Goal: Information Seeking & Learning: Find specific fact

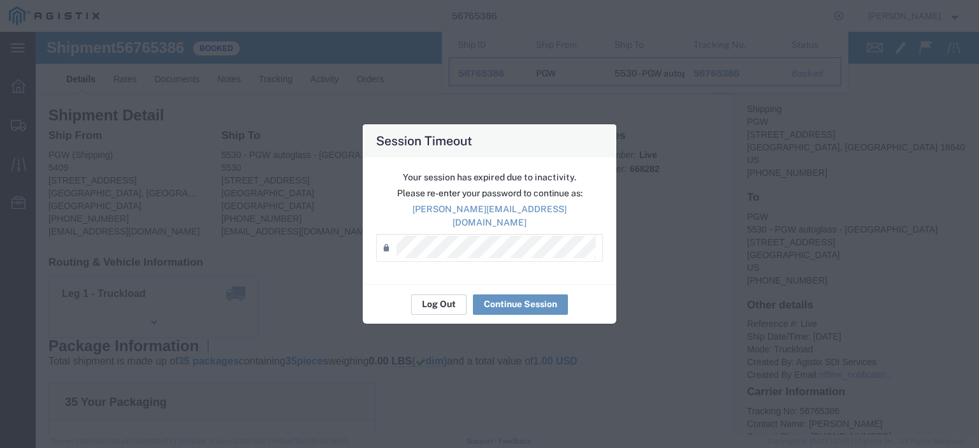
click at [444, 300] on button "Log Out" at bounding box center [438, 305] width 55 height 20
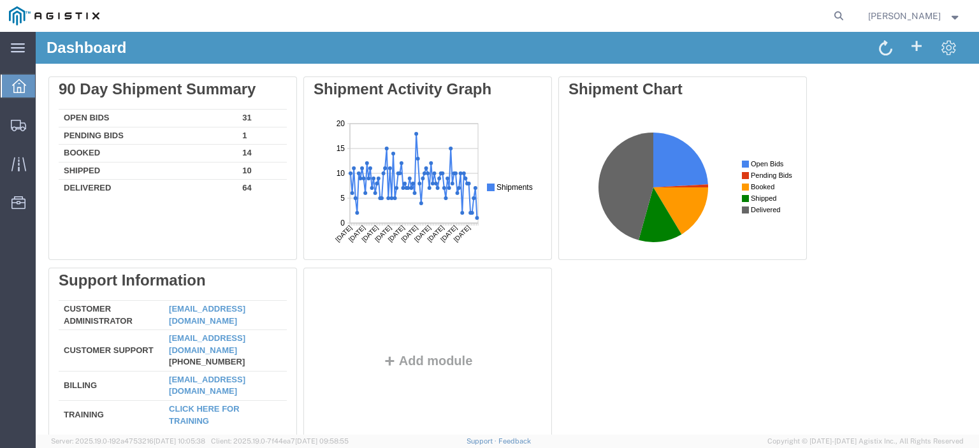
click at [850, 10] on form at bounding box center [839, 16] width 20 height 32
click at [848, 10] on icon at bounding box center [839, 16] width 18 height 18
click at [783, 17] on input "search" at bounding box center [636, 16] width 388 height 31
paste input "56820102"
type input "56820102"
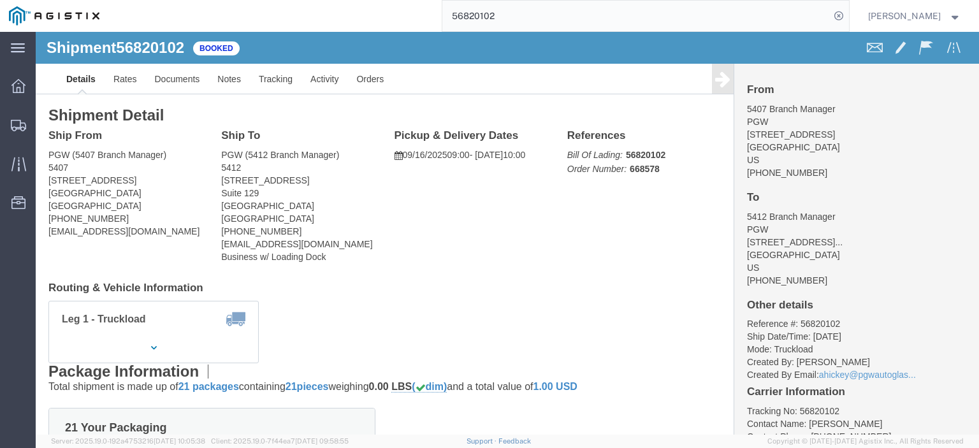
click span "56820102"
drag, startPoint x: 40, startPoint y: 153, endPoint x: 0, endPoint y: 154, distance: 40.2
click div "Shipment Detail Ship From PGW (5407 Branch Manager) 5407 [STREET_ADDRESS] [PHON…"
drag, startPoint x: 226, startPoint y: 157, endPoint x: 181, endPoint y: 150, distance: 45.7
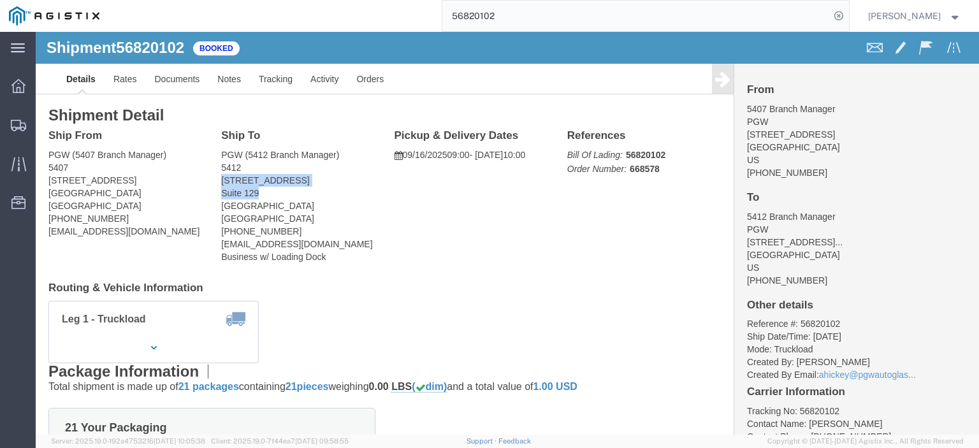
click div "Ship To PGW (5412 Branch Manager) [STREET_ADDRESS] [PHONE_NUMBER] [EMAIL_ADDRES…"
copy address "[STREET_ADDRESS]"
drag, startPoint x: 204, startPoint y: 133, endPoint x: 180, endPoint y: 119, distance: 27.8
click div "Ship To PGW (5412 Branch Manager) [STREET_ADDRESS] [PHONE_NUMBER] [EMAIL_ADDRES…"
copy address "PGW (5412 Branch Manager) 5412"
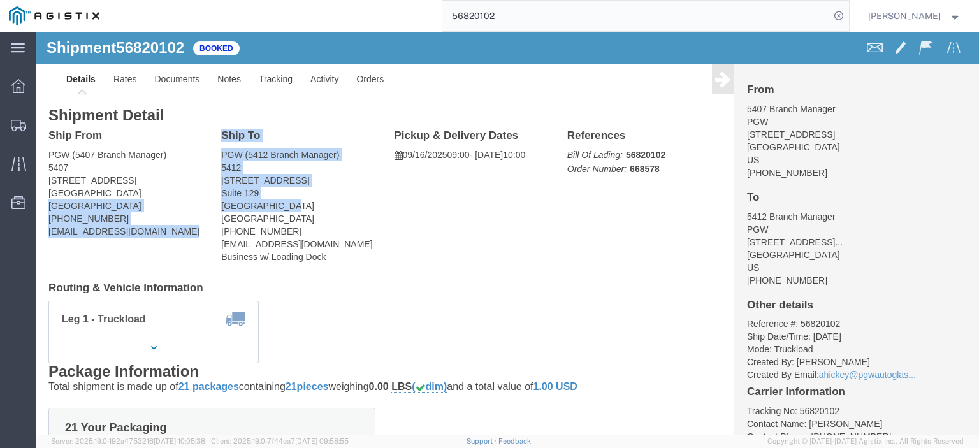
drag, startPoint x: 263, startPoint y: 175, endPoint x: 210, endPoint y: 181, distance: 53.2
click div "Ship From PGW (5407 Branch Manager) 5407 [STREET_ADDRESS] [PHONE_NUMBER] [EMAIL…"
click address "PGW (5412 Branch Manager) [STREET_ADDRESS] [PHONE_NUMBER] [EMAIL_ADDRESS][DOMAI…"
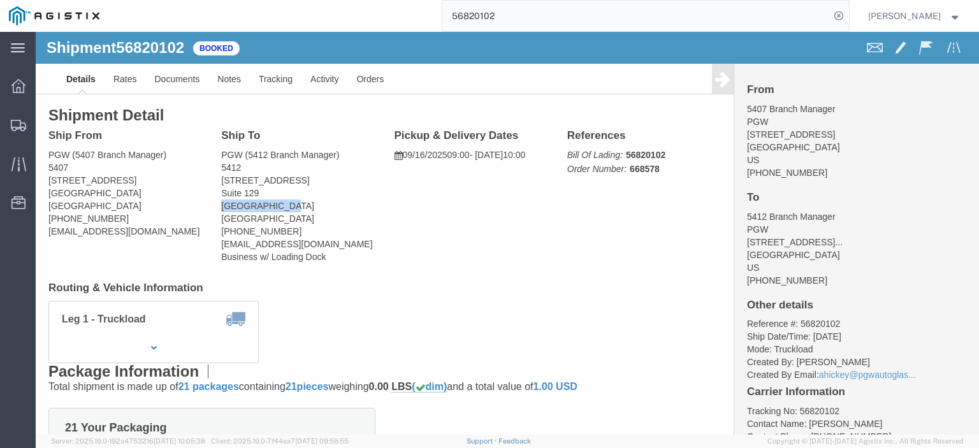
drag, startPoint x: 253, startPoint y: 173, endPoint x: 181, endPoint y: 173, distance: 72.0
click div "Ship To PGW (5412 Branch Manager) [STREET_ADDRESS] [PHONE_NUMBER] [EMAIL_ADDRES…"
drag, startPoint x: 210, startPoint y: 173, endPoint x: 244, endPoint y: 179, distance: 34.9
click address "PGW (5412 Branch Manager) [STREET_ADDRESS] [PHONE_NUMBER] [EMAIL_ADDRESS][DOMAI…"
copy address "[GEOGRAPHIC_DATA]"
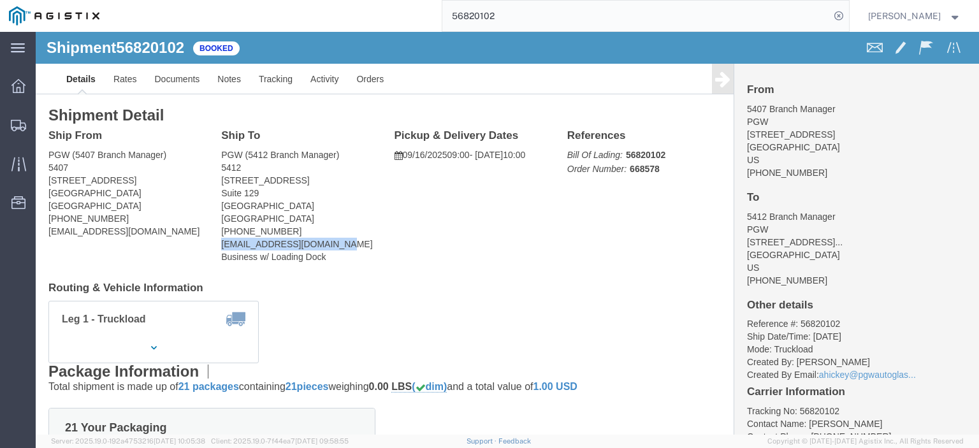
drag, startPoint x: 317, startPoint y: 212, endPoint x: 184, endPoint y: 213, distance: 132.6
click address "PGW (5412 Branch Manager) [STREET_ADDRESS] [PHONE_NUMBER] [EMAIL_ADDRESS][DOMAI…"
copy address "[EMAIL_ADDRESS][DOMAIN_NAME]"
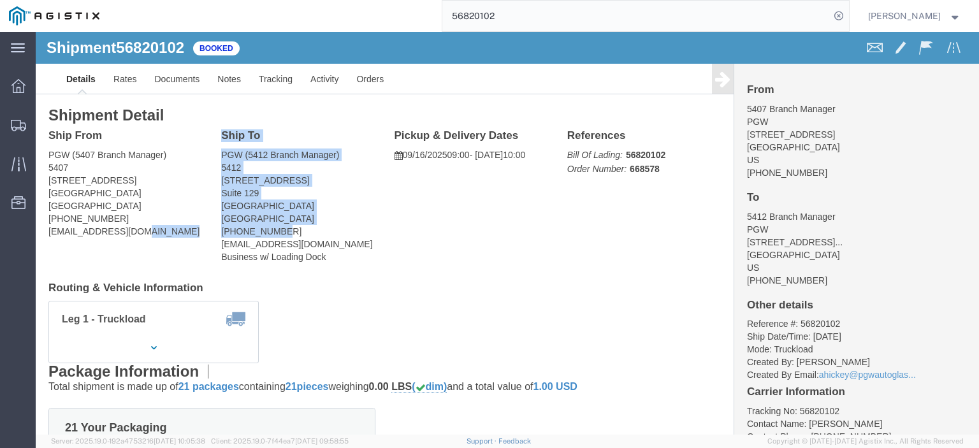
drag, startPoint x: 242, startPoint y: 197, endPoint x: 173, endPoint y: 200, distance: 69.5
click div "Ship From PGW (5407 Branch Manager) 5407 [STREET_ADDRESS] [PHONE_NUMBER] [EMAIL…"
click address "PGW (5412 Branch Manager) [STREET_ADDRESS] [PHONE_NUMBER] [EMAIL_ADDRESS][DOMAI…"
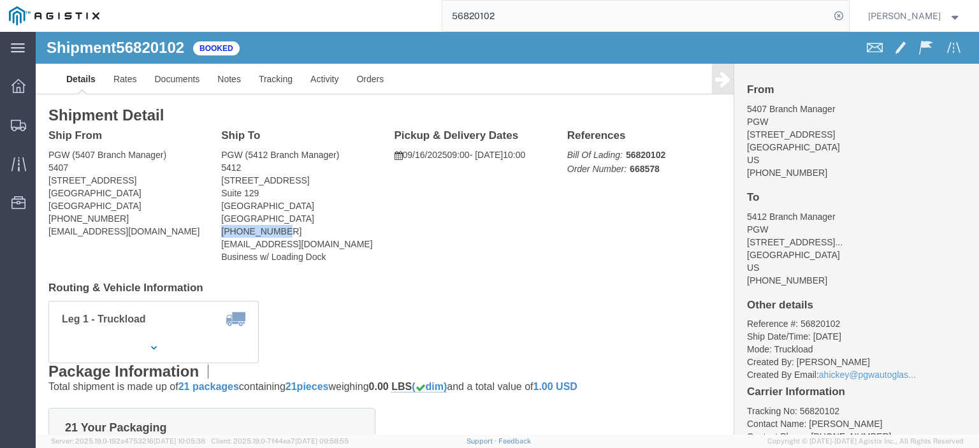
drag, startPoint x: 242, startPoint y: 197, endPoint x: 182, endPoint y: 204, distance: 61.0
click div "Ship To PGW (5412 Branch Manager) [STREET_ADDRESS] [PHONE_NUMBER] [EMAIL_ADDRES…"
copy address "[PHONE_NUMBER]"
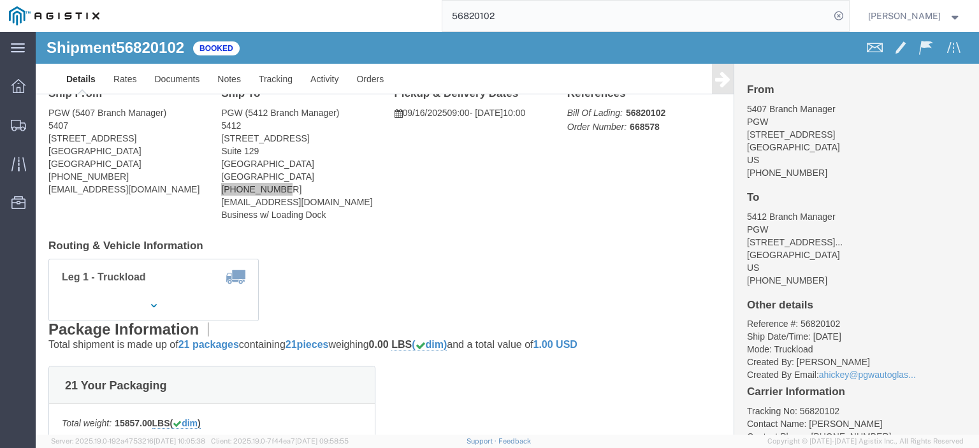
scroll to position [64, 0]
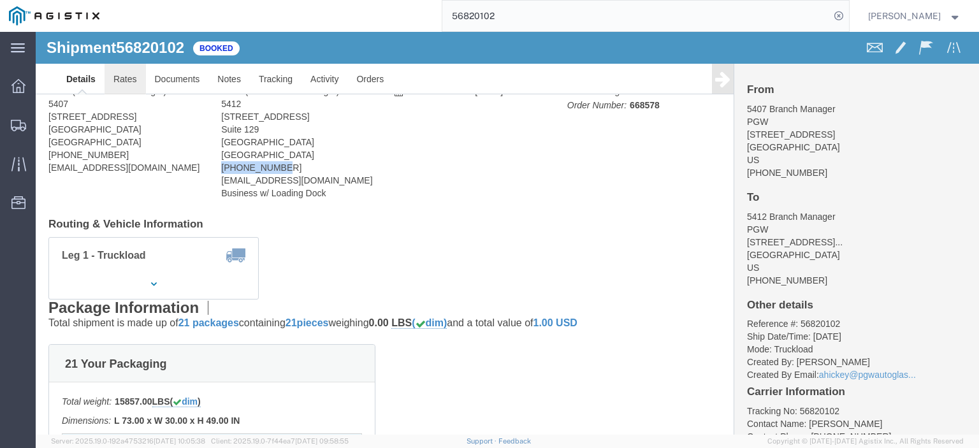
click link "Rates"
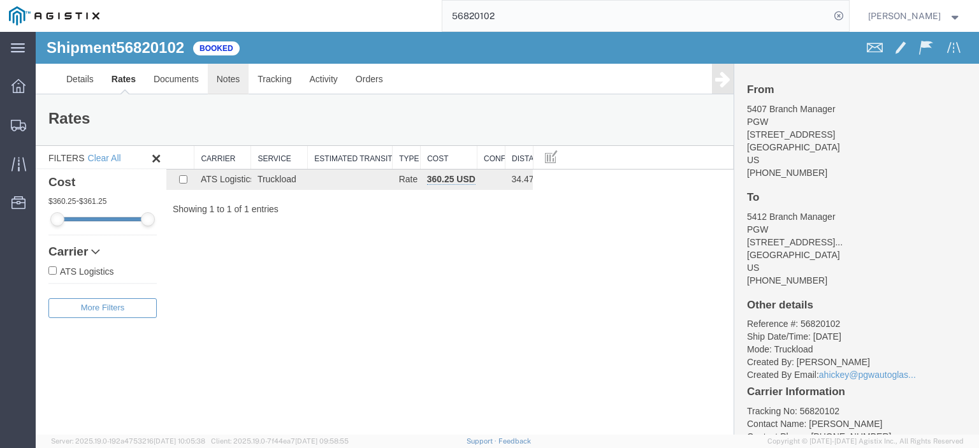
click at [238, 77] on link "Notes" at bounding box center [228, 79] width 41 height 31
